Goal: Find contact information: Find contact information

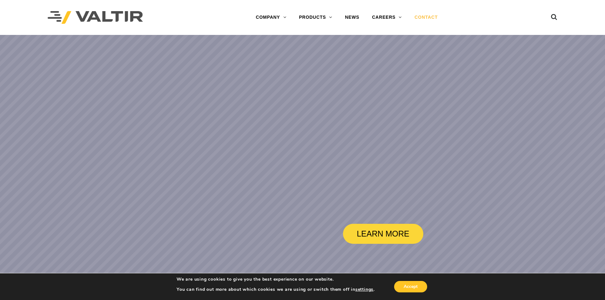
click at [430, 16] on link "CONTACT" at bounding box center [426, 17] width 36 height 13
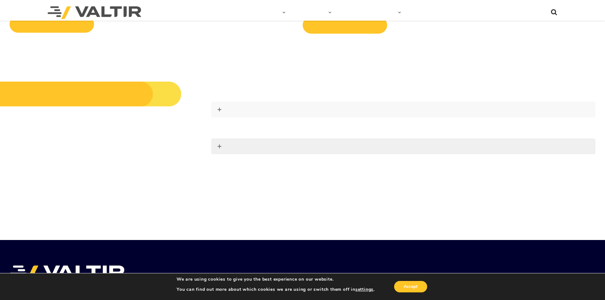
scroll to position [745, 0]
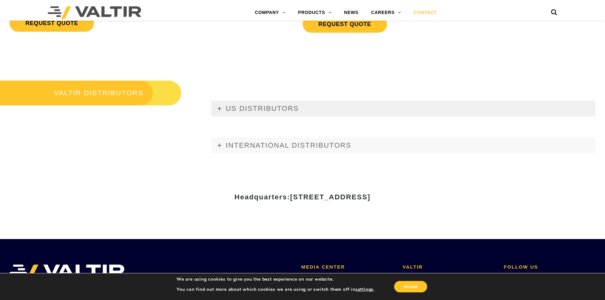
click at [229, 103] on link "US DISTRIBUTORS" at bounding box center [403, 109] width 384 height 16
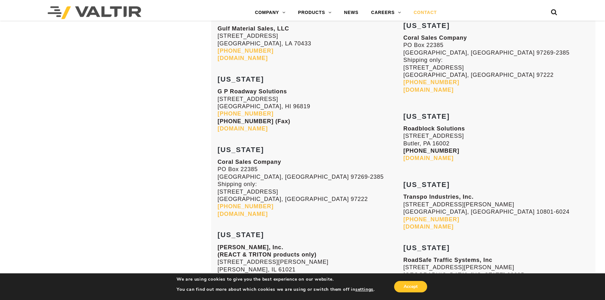
scroll to position [1847, 0]
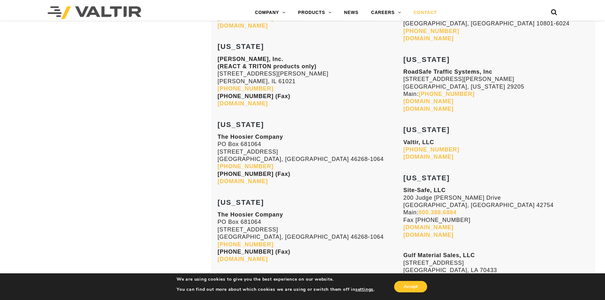
click at [497, 147] on p "Valtir, LLC (888) 323-6374 valtir.com" at bounding box center [497, 150] width 186 height 22
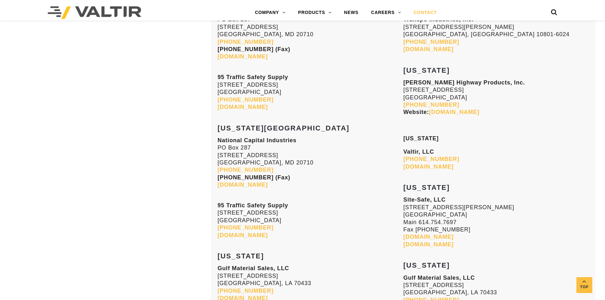
scroll to position [830, 0]
